Goal: Navigation & Orientation: Find specific page/section

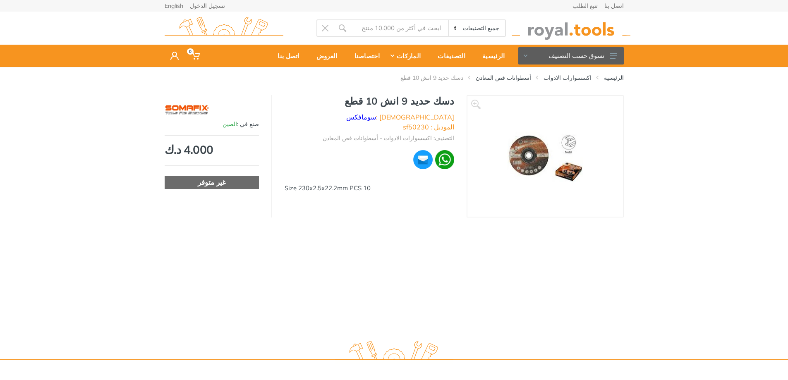
drag, startPoint x: 290, startPoint y: 177, endPoint x: 355, endPoint y: 181, distance: 64.7
click at [355, 184] on div "Size 230x2.5x22.2mm PCS 10" at bounding box center [370, 189] width 170 height 10
click at [455, 53] on div "التصنيفات" at bounding box center [449, 55] width 45 height 17
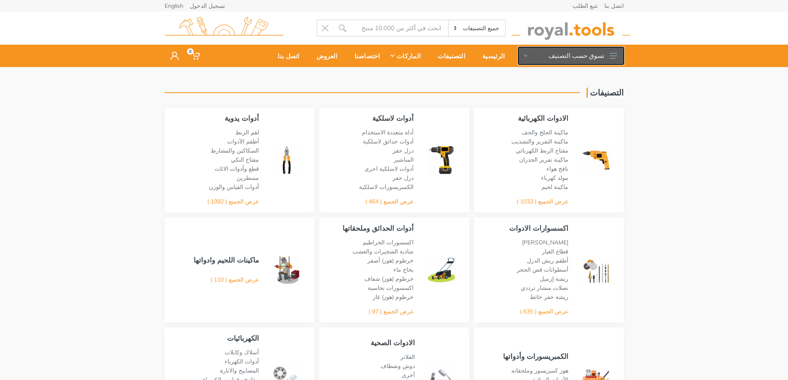
click at [528, 55] on button "تسوق حسب التصنيف" at bounding box center [572, 55] width 106 height 17
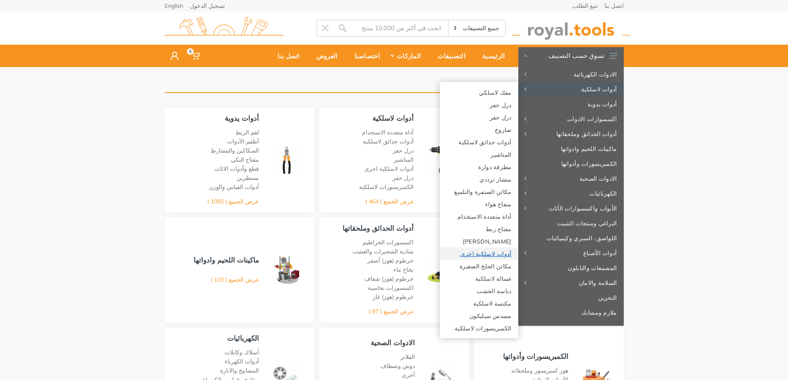
click at [505, 253] on link "أدوات لاسلكية اخرى" at bounding box center [479, 253] width 79 height 12
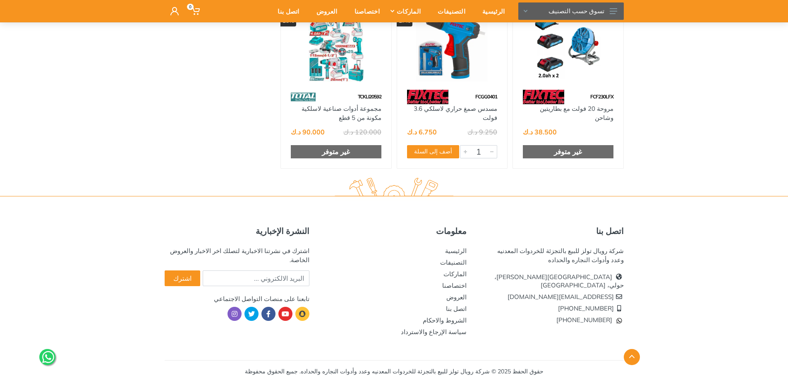
scroll to position [300, 0]
